Goal: Information Seeking & Learning: Learn about a topic

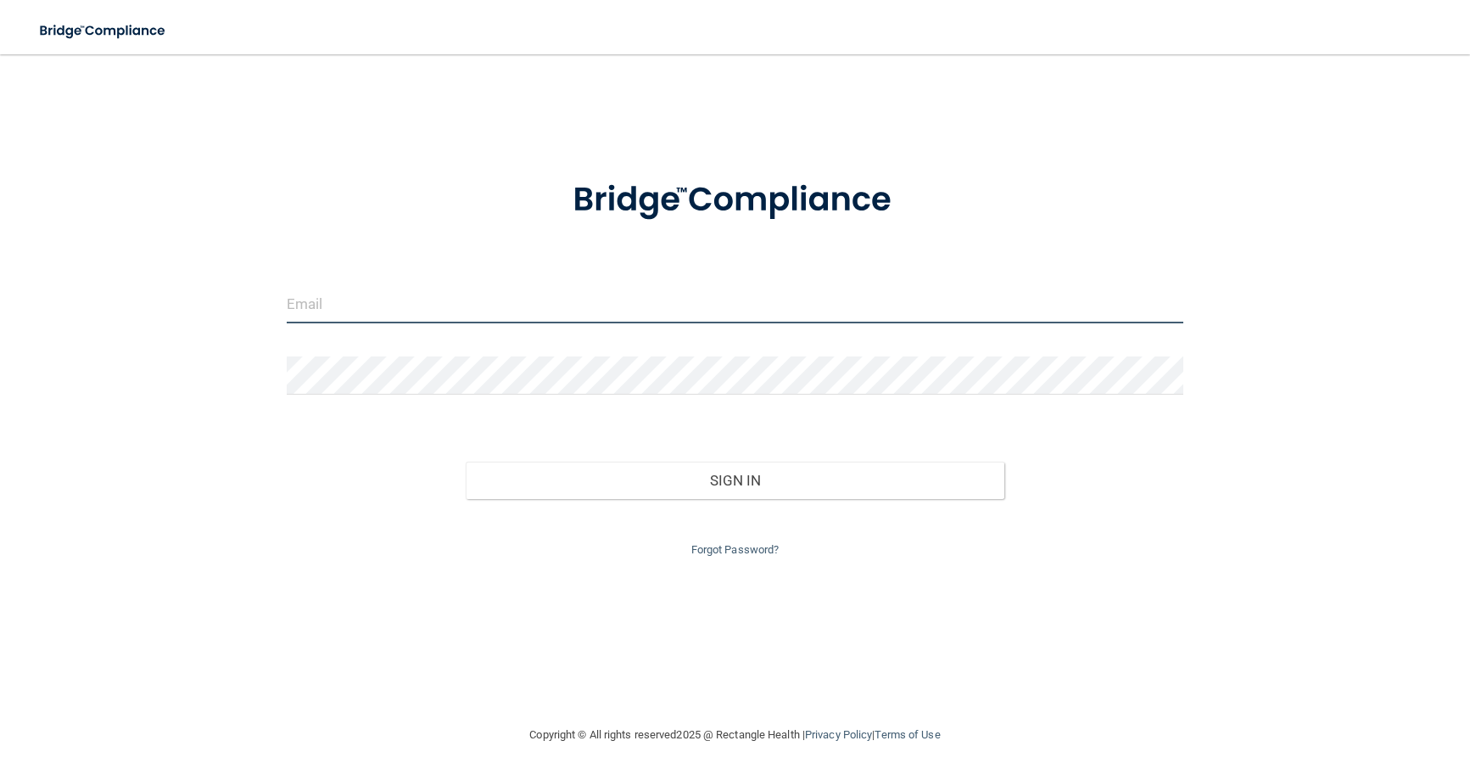
click at [454, 309] on input "email" at bounding box center [736, 304] width 898 height 38
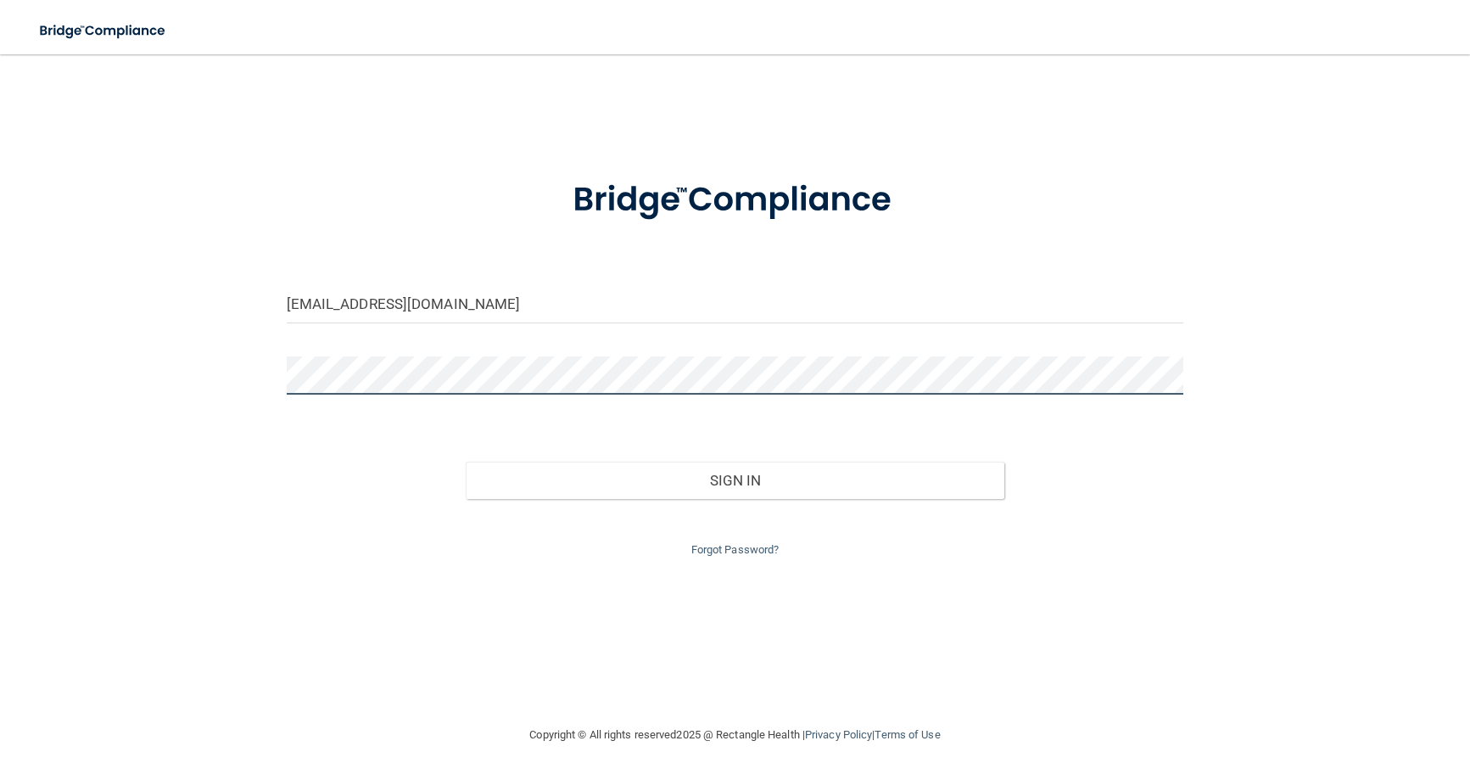
click at [466, 461] on button "Sign In" at bounding box center [735, 479] width 539 height 37
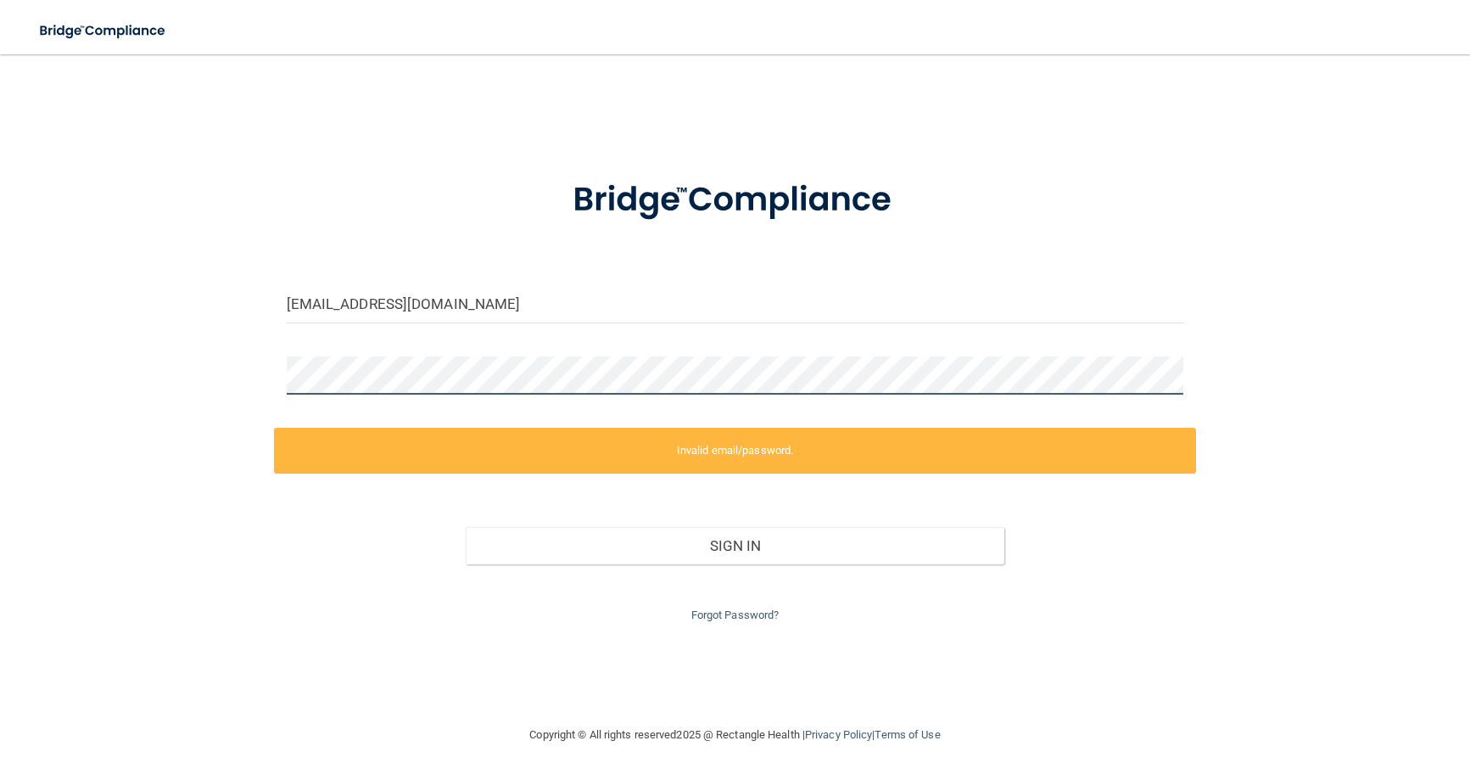
click at [207, 374] on div "[EMAIL_ADDRESS][DOMAIN_NAME] Invalid email/password. You don't have permission …" at bounding box center [735, 389] width 1402 height 636
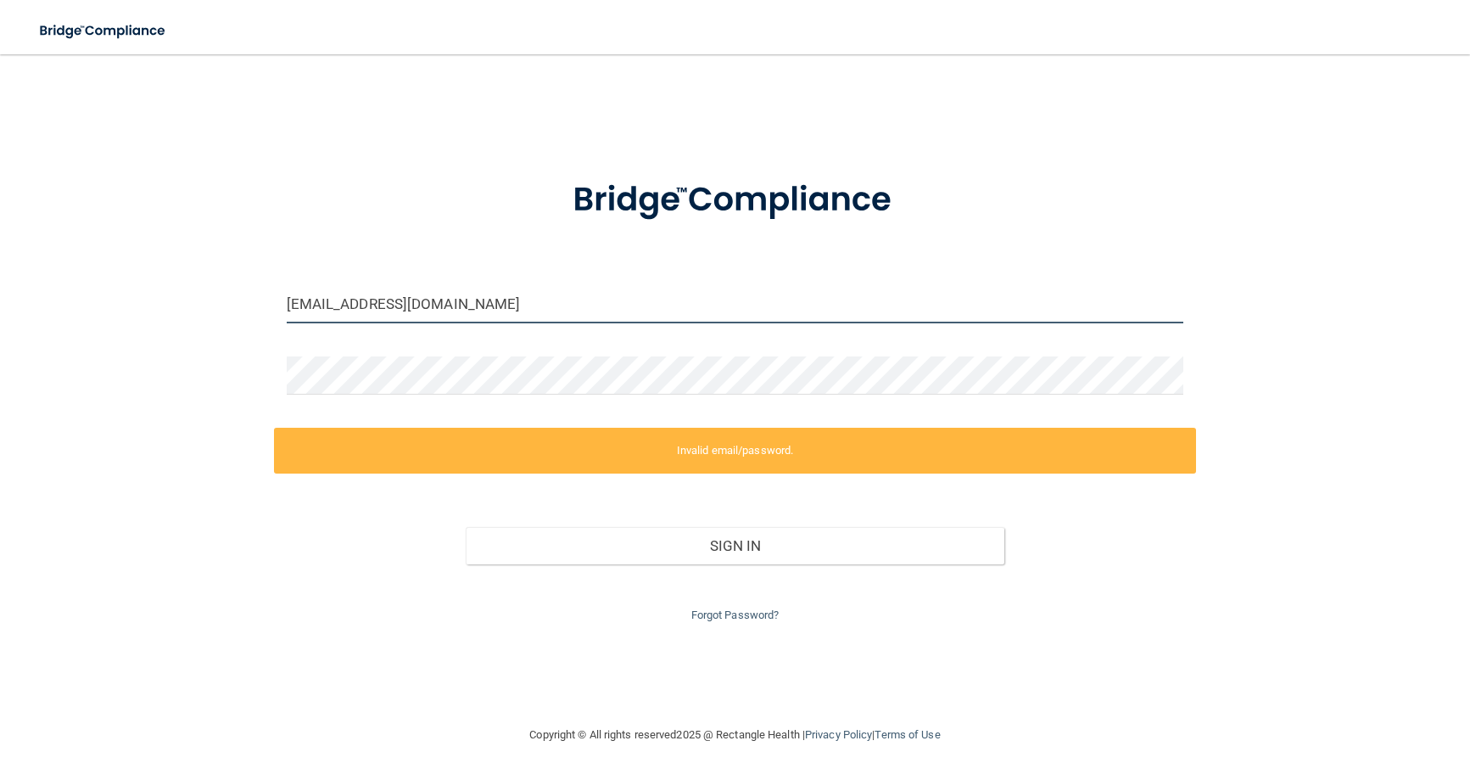
click at [484, 301] on input "[EMAIL_ADDRESS][DOMAIN_NAME]" at bounding box center [736, 304] width 898 height 38
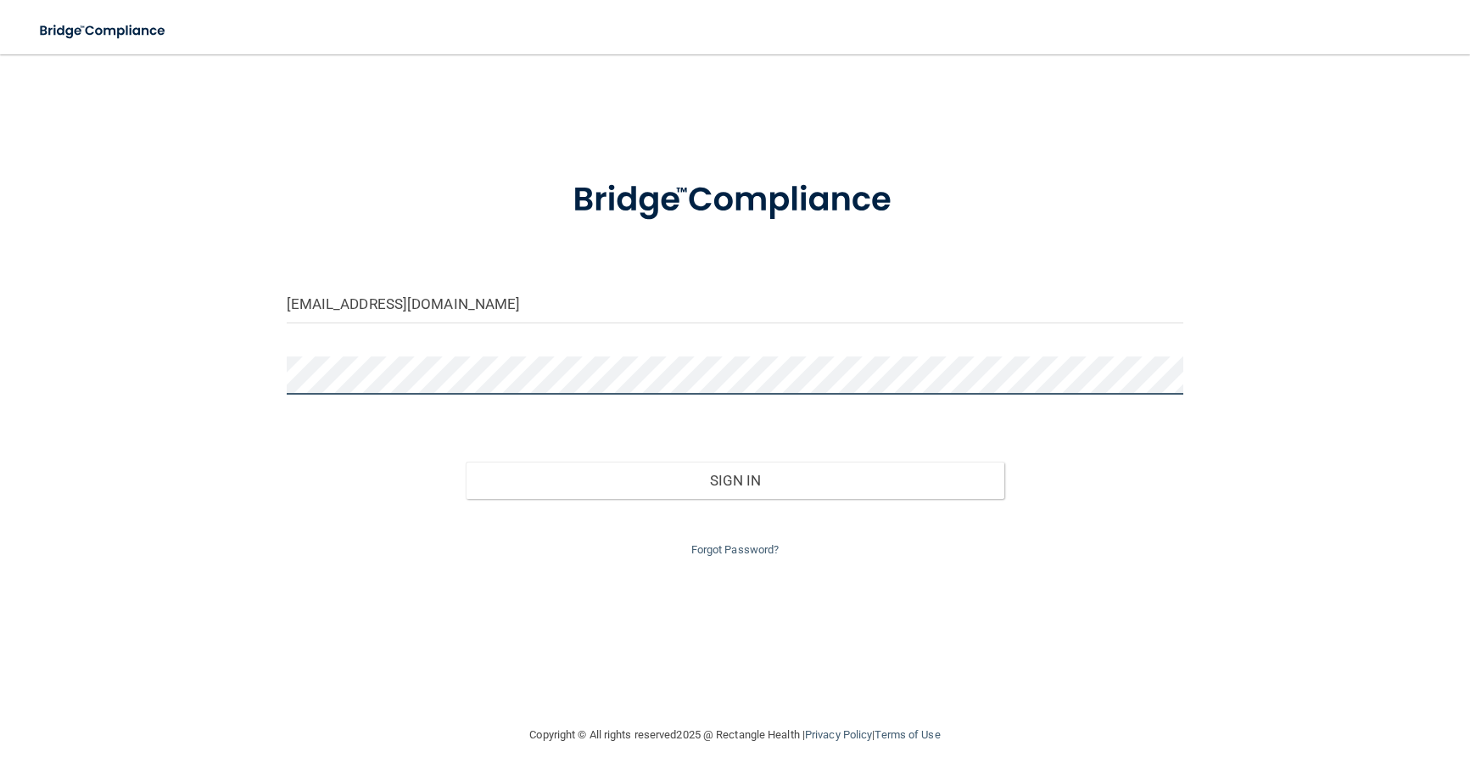
click at [168, 363] on div "[EMAIL_ADDRESS][DOMAIN_NAME] Invalid email/password. You don't have permission …" at bounding box center [735, 389] width 1402 height 636
click at [466, 461] on button "Sign In" at bounding box center [735, 479] width 539 height 37
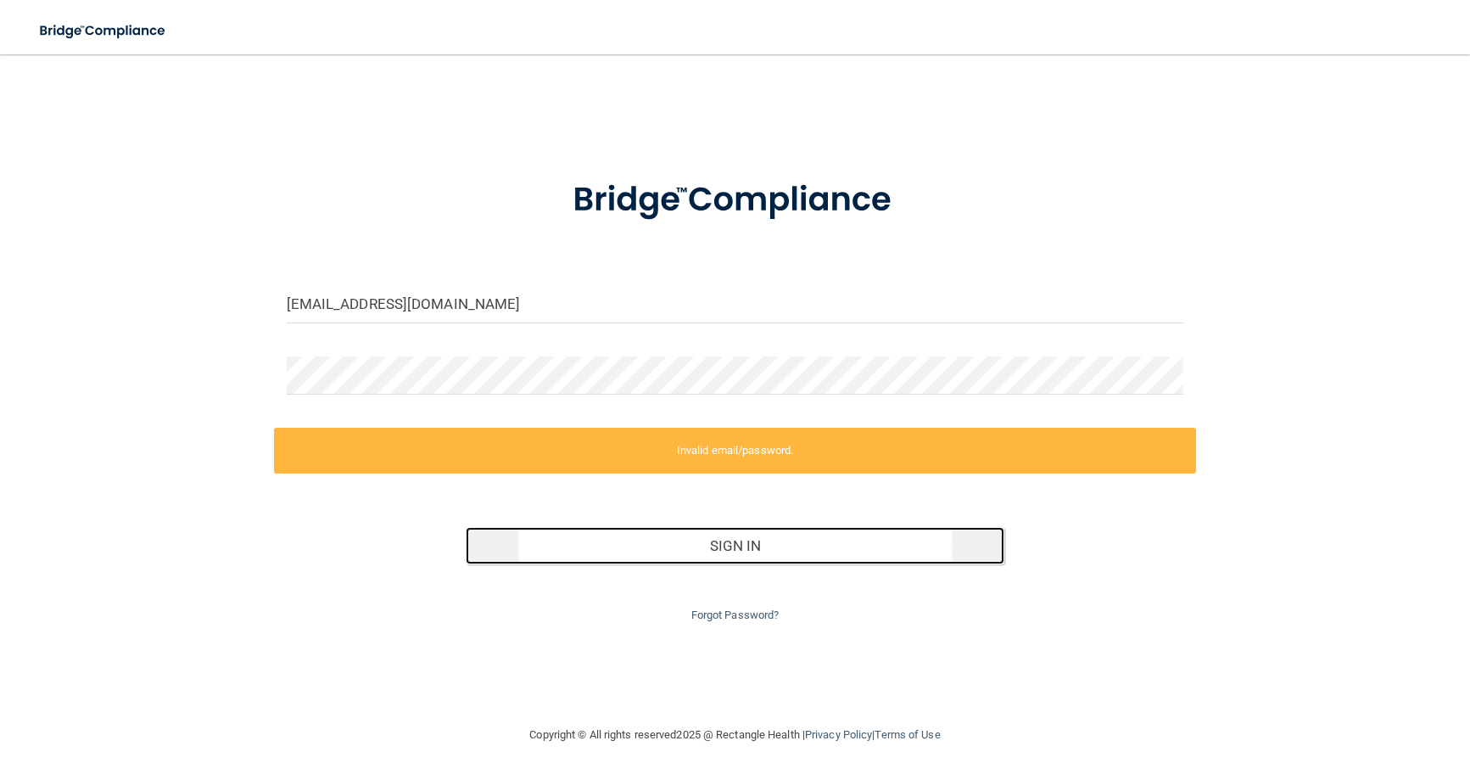
click at [599, 537] on button "Sign In" at bounding box center [735, 545] width 539 height 37
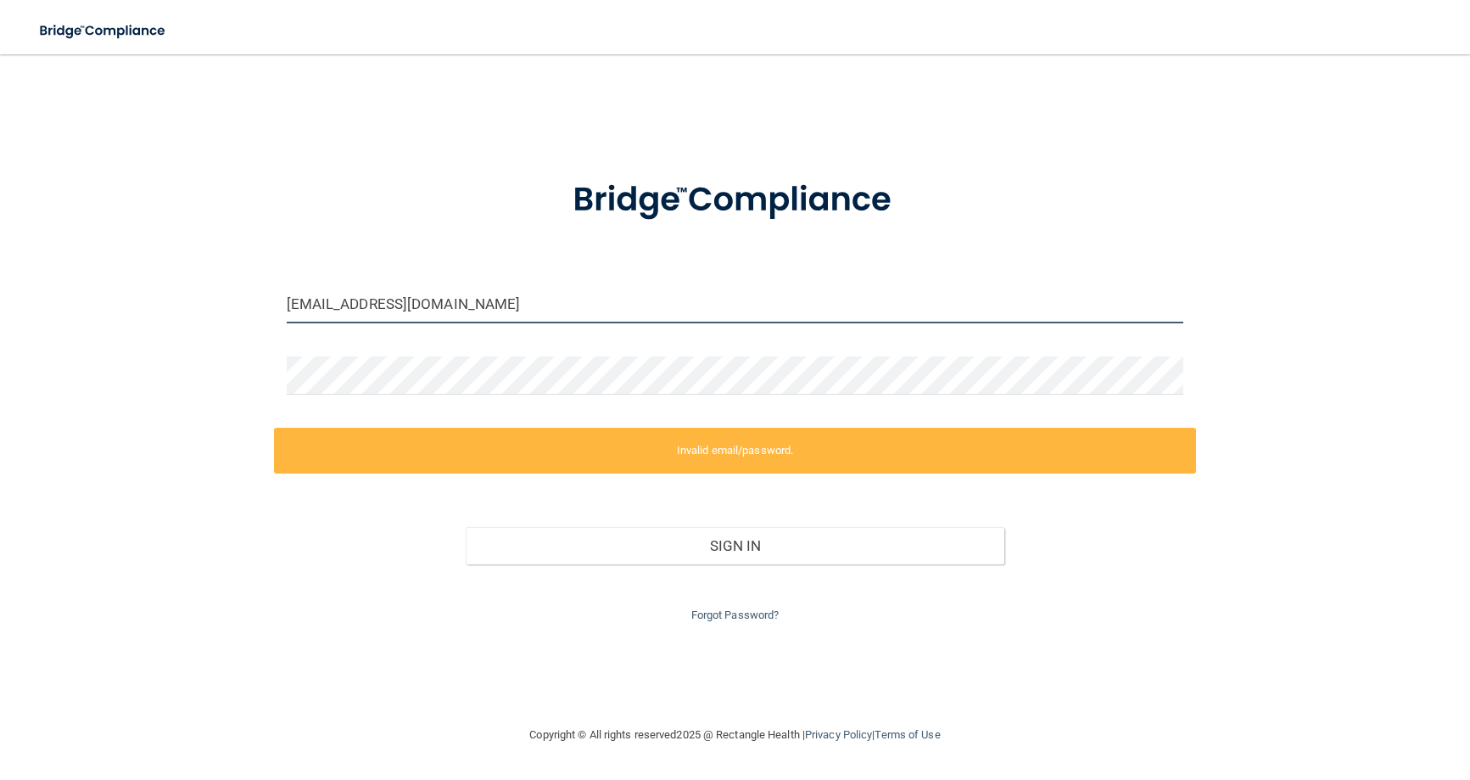
click at [337, 300] on input "[EMAIL_ADDRESS][DOMAIN_NAME]" at bounding box center [736, 304] width 898 height 38
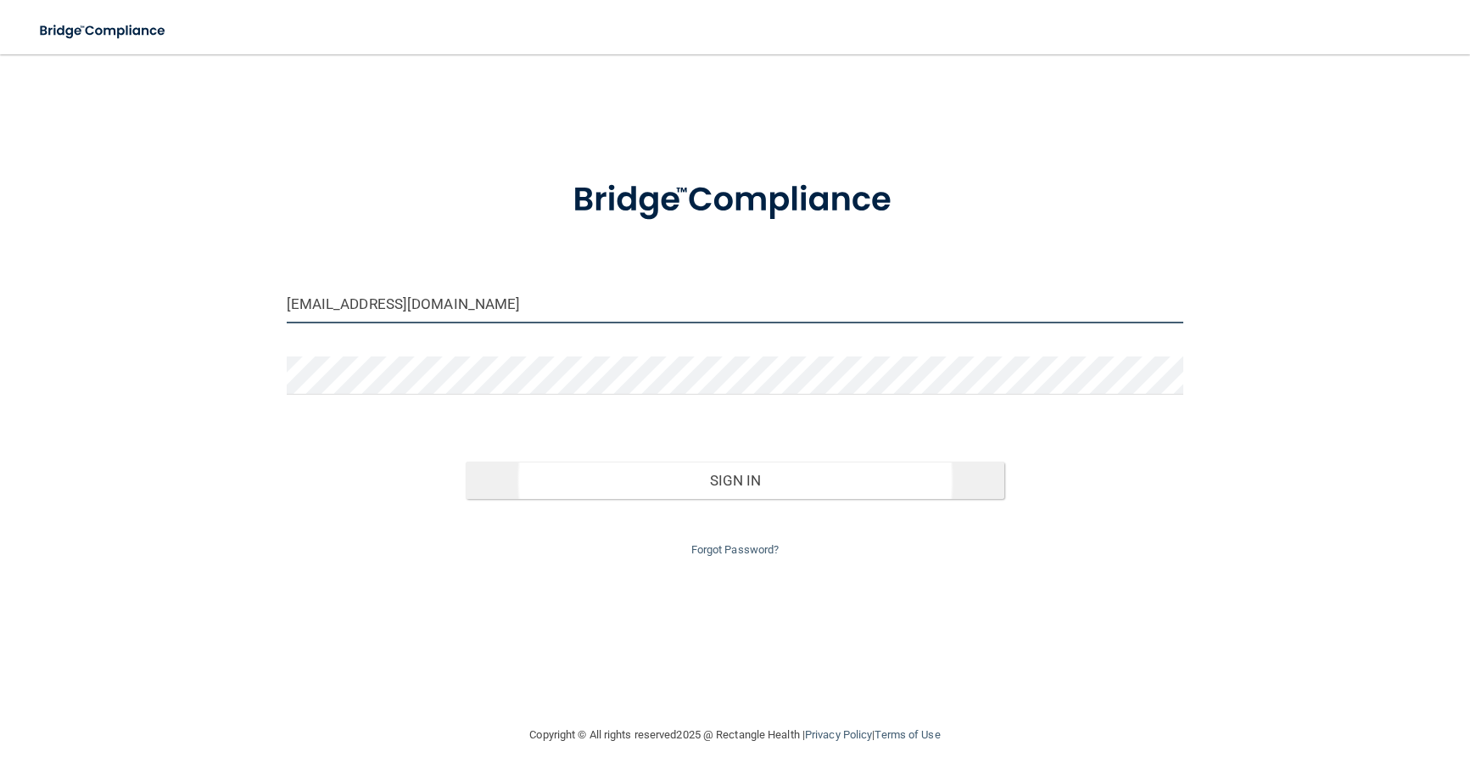
type input "[EMAIL_ADDRESS][DOMAIN_NAME]"
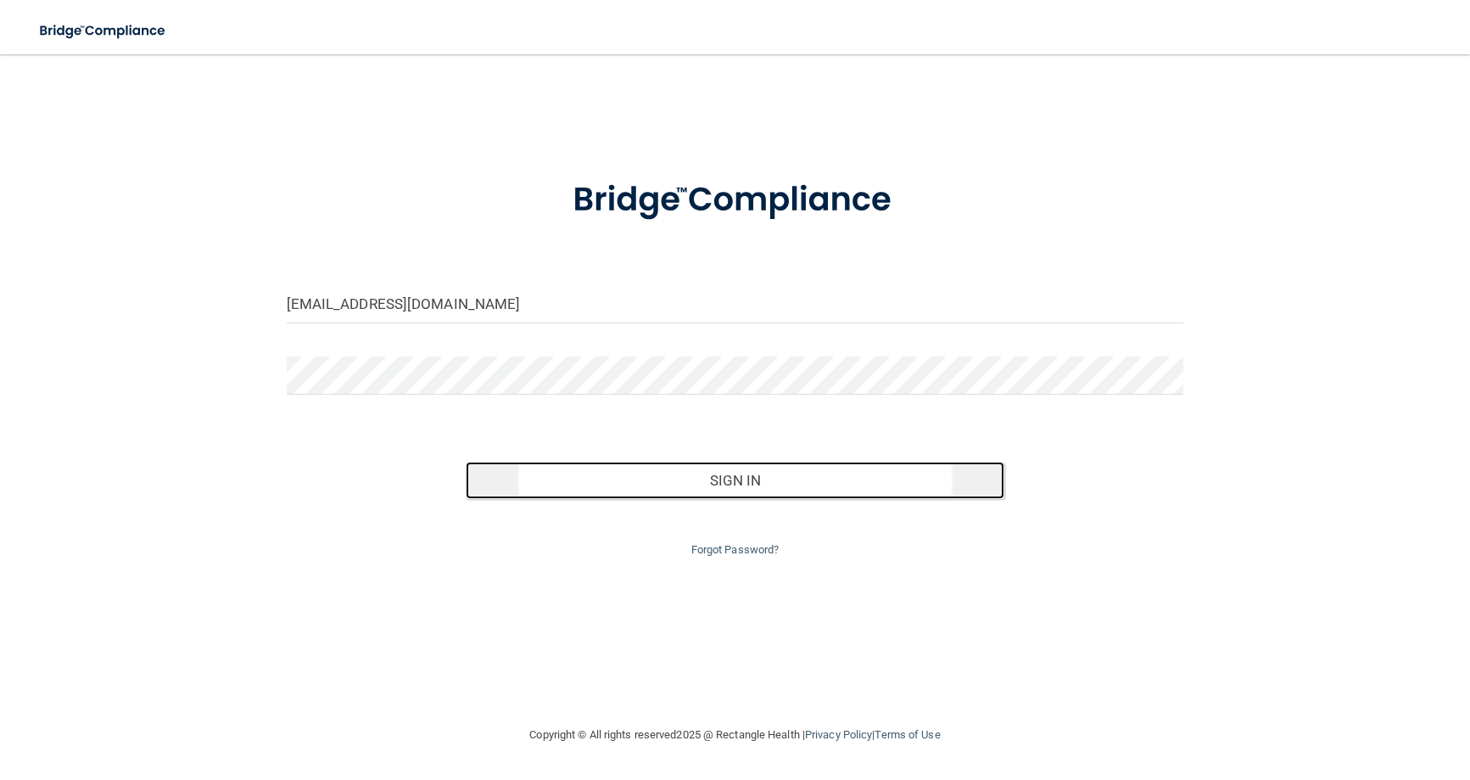
click at [716, 472] on button "Sign In" at bounding box center [735, 479] width 539 height 37
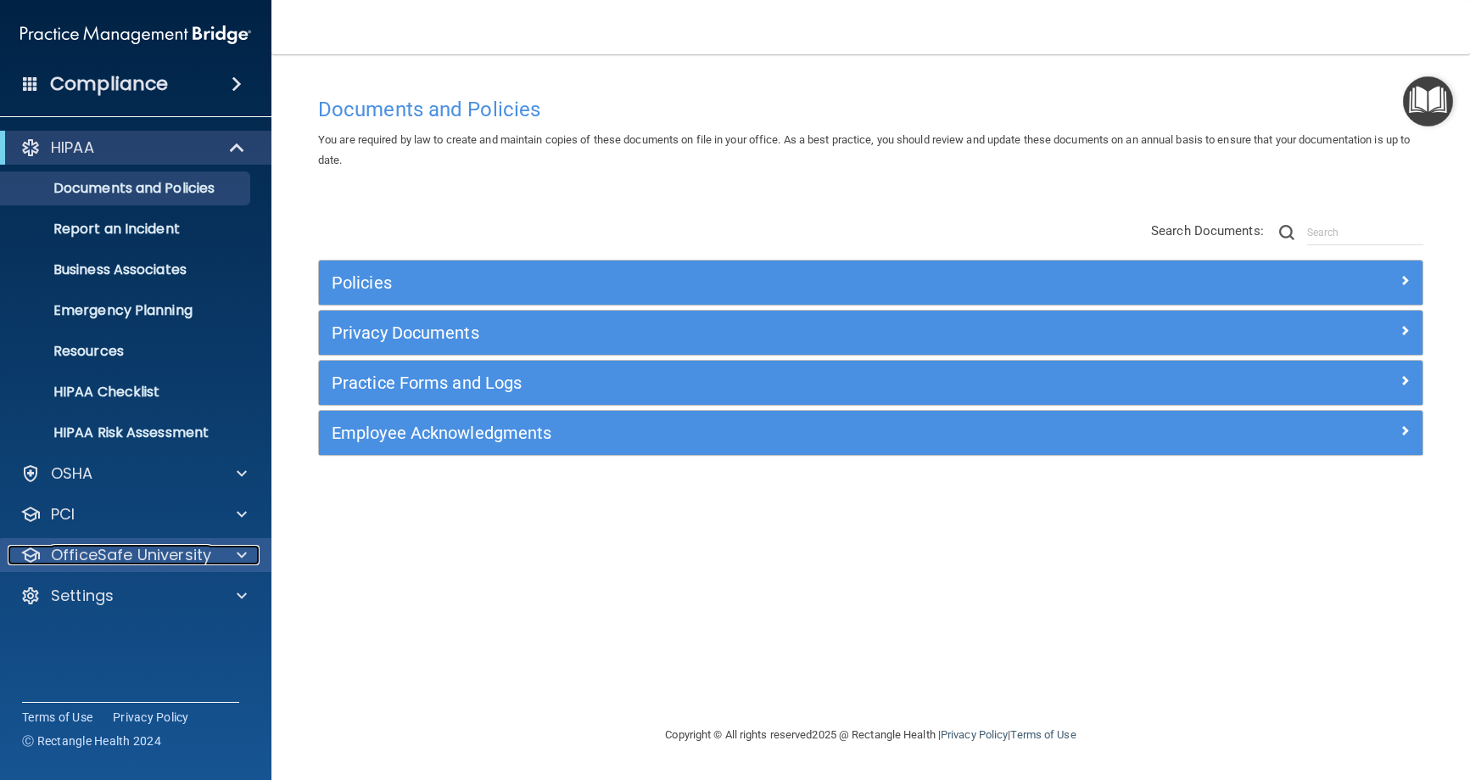
click at [124, 553] on p "OfficeSafe University" at bounding box center [131, 555] width 160 height 20
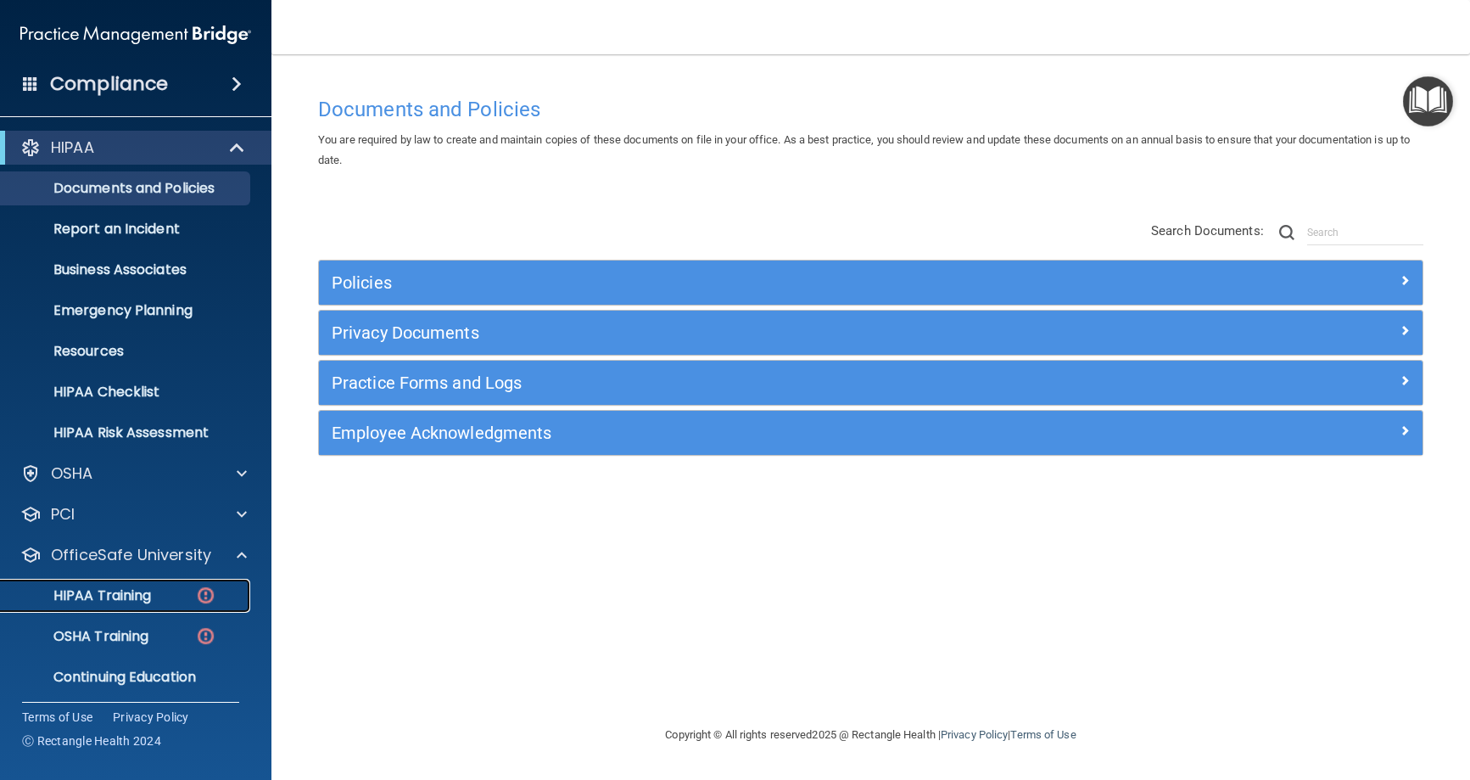
click at [118, 596] on p "HIPAA Training" at bounding box center [81, 595] width 140 height 17
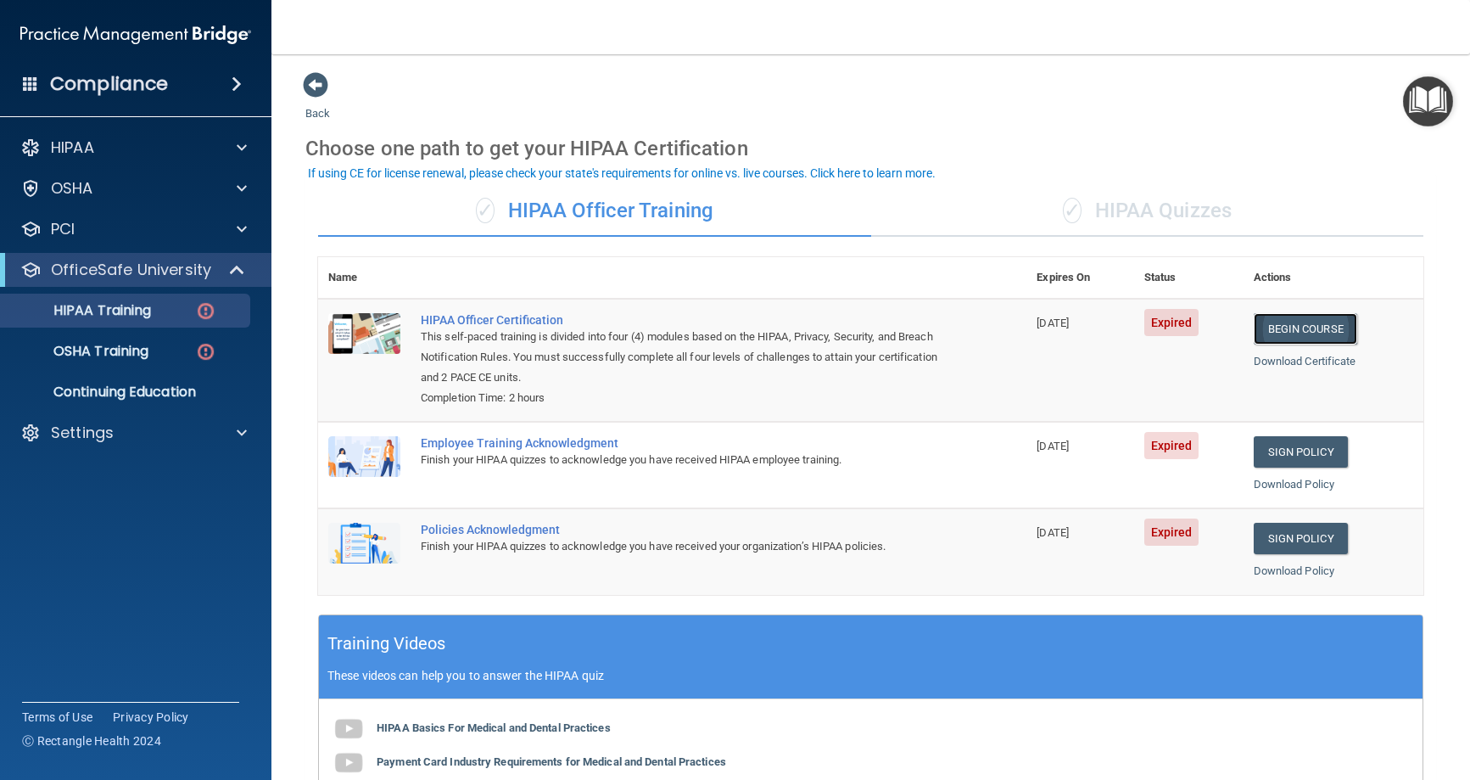
click at [1310, 331] on link "Begin Course" at bounding box center [1305, 328] width 103 height 31
